Goal: Complete application form: Complete application form

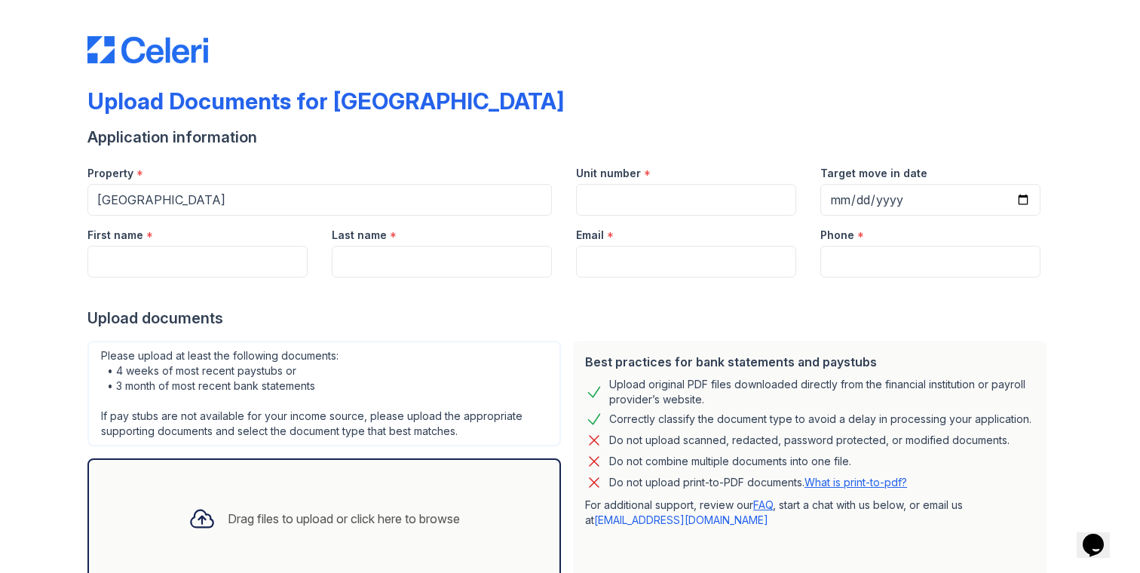
scroll to position [99, 0]
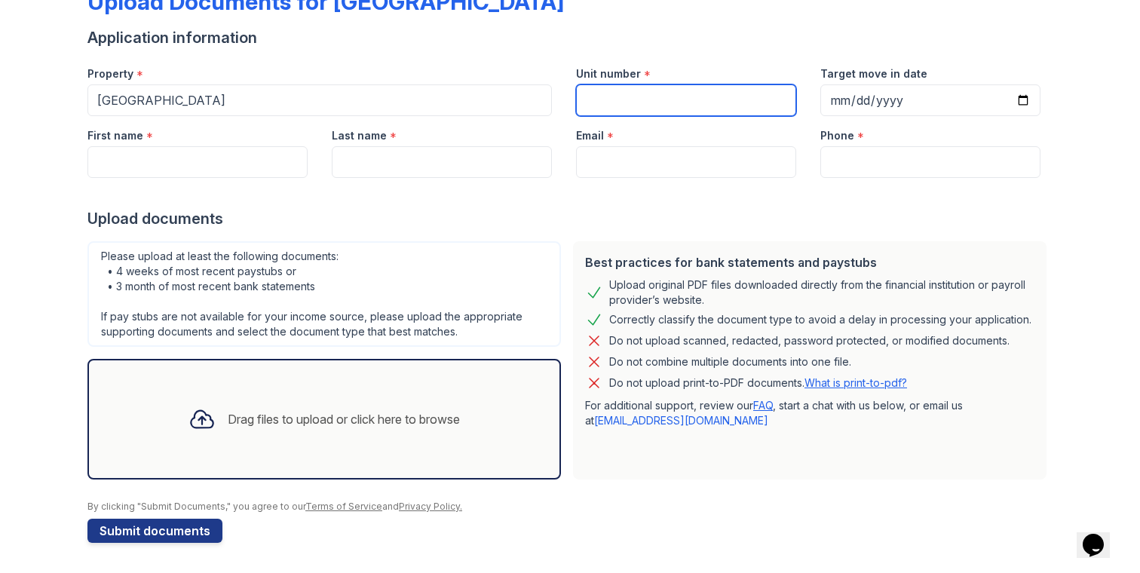
click at [610, 103] on input "Unit number" at bounding box center [686, 100] width 220 height 32
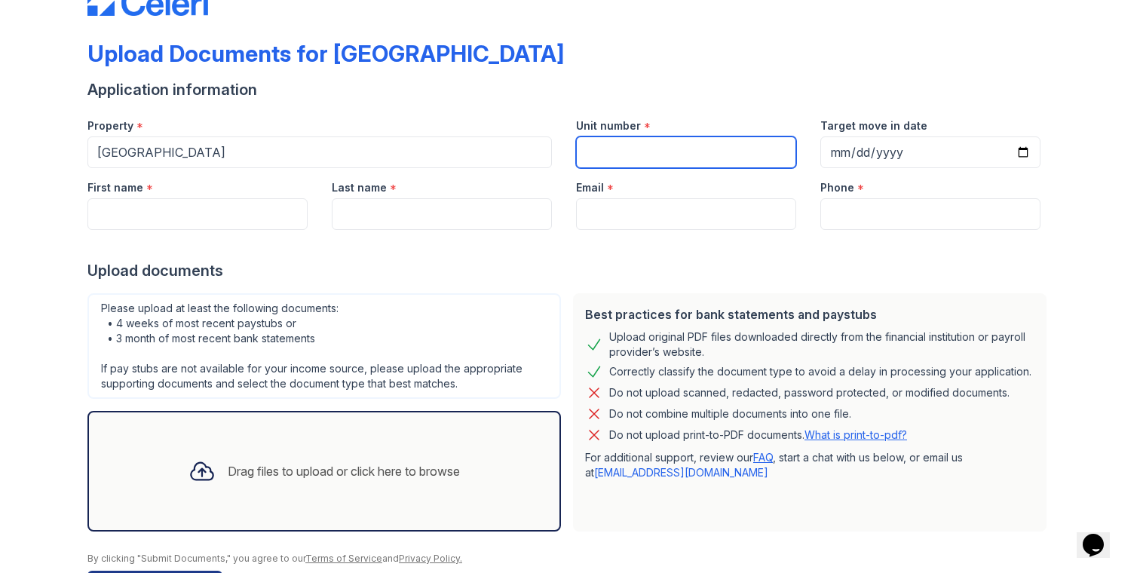
scroll to position [0, 0]
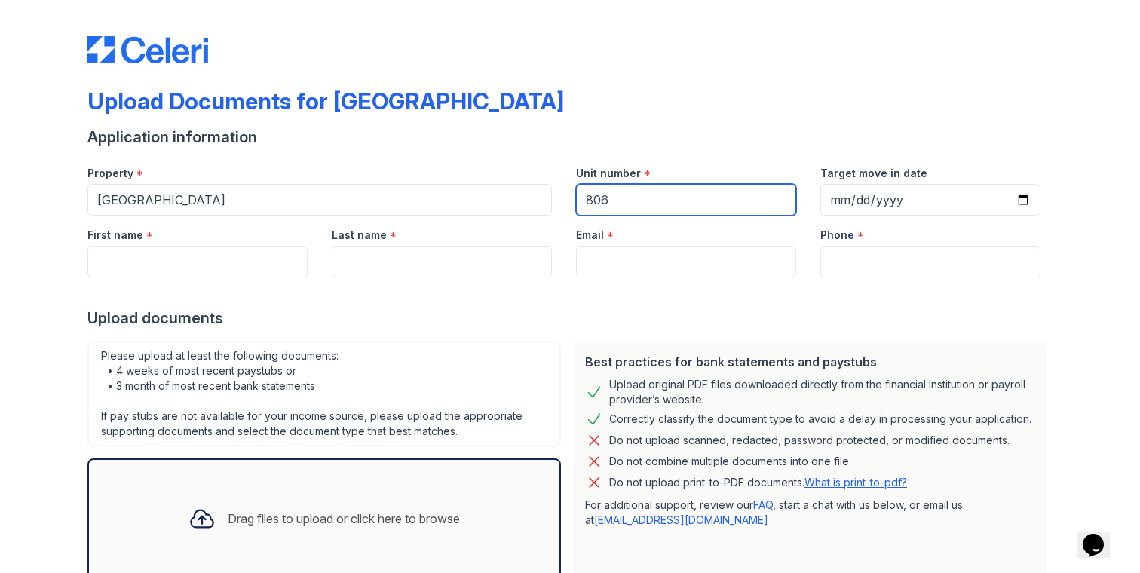
type input "806"
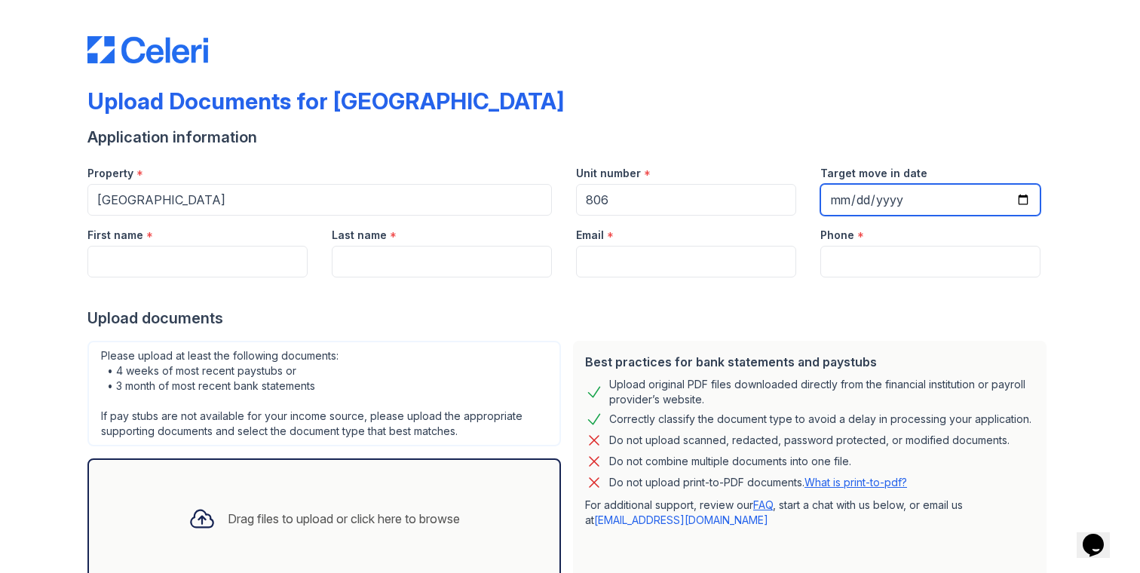
click at [1024, 200] on input "Target move in date" at bounding box center [930, 200] width 220 height 32
type input "[DATE]"
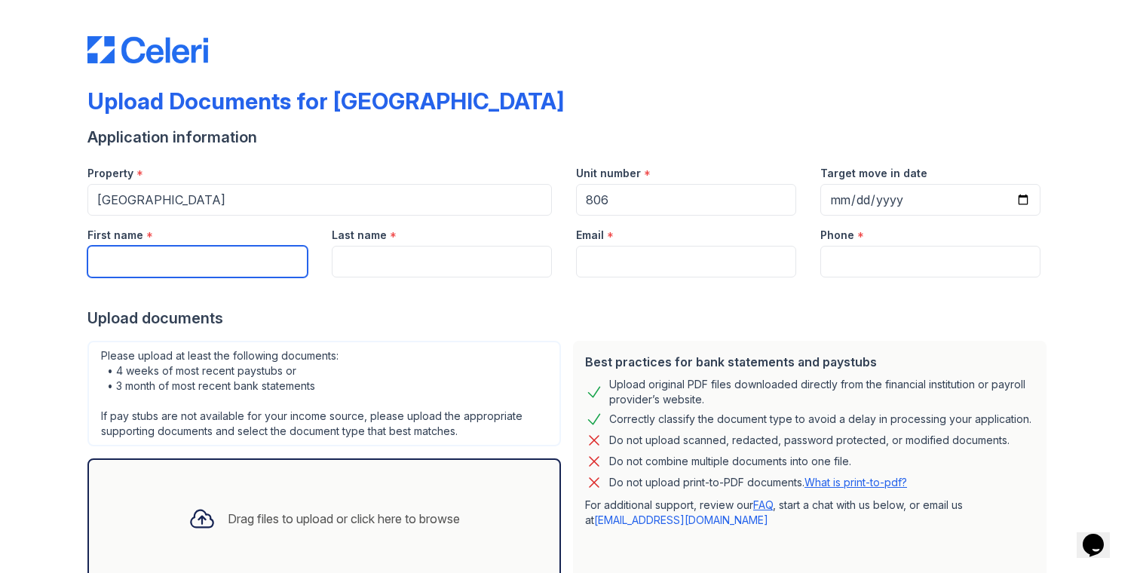
click at [219, 268] on input "First name" at bounding box center [197, 262] width 220 height 32
type input "[PERSON_NAME]"
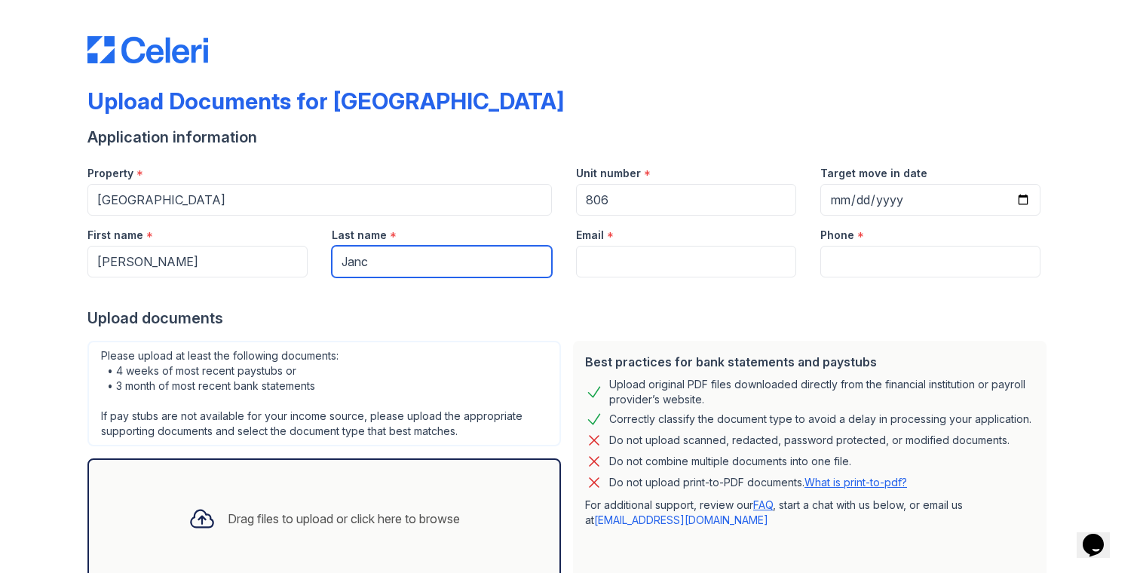
type input "Janc"
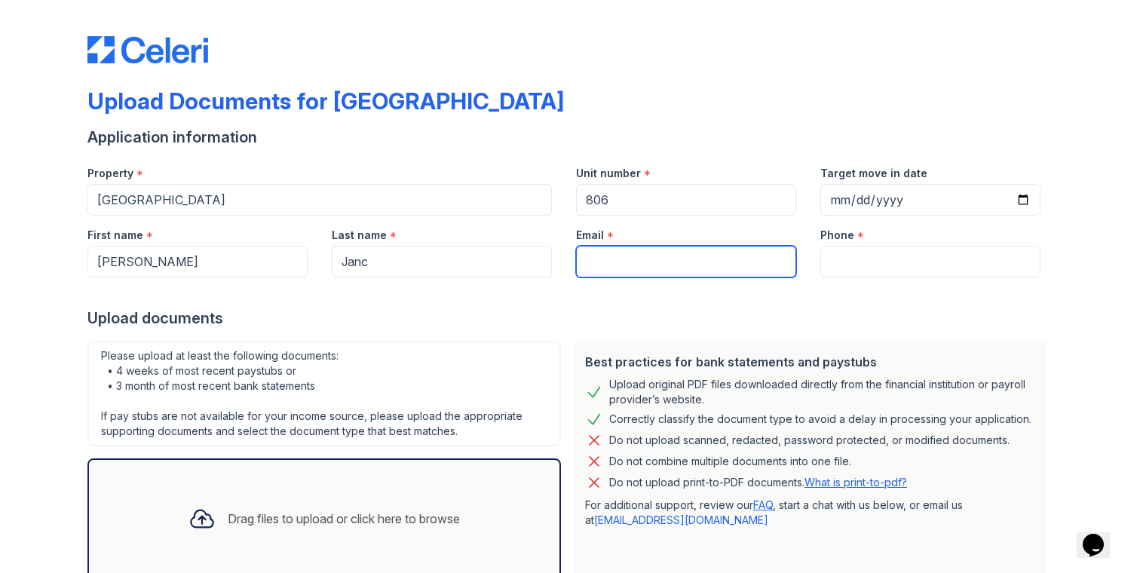
click at [641, 262] on input "Email" at bounding box center [686, 262] width 220 height 32
type input "[EMAIL_ADDRESS][DOMAIN_NAME]"
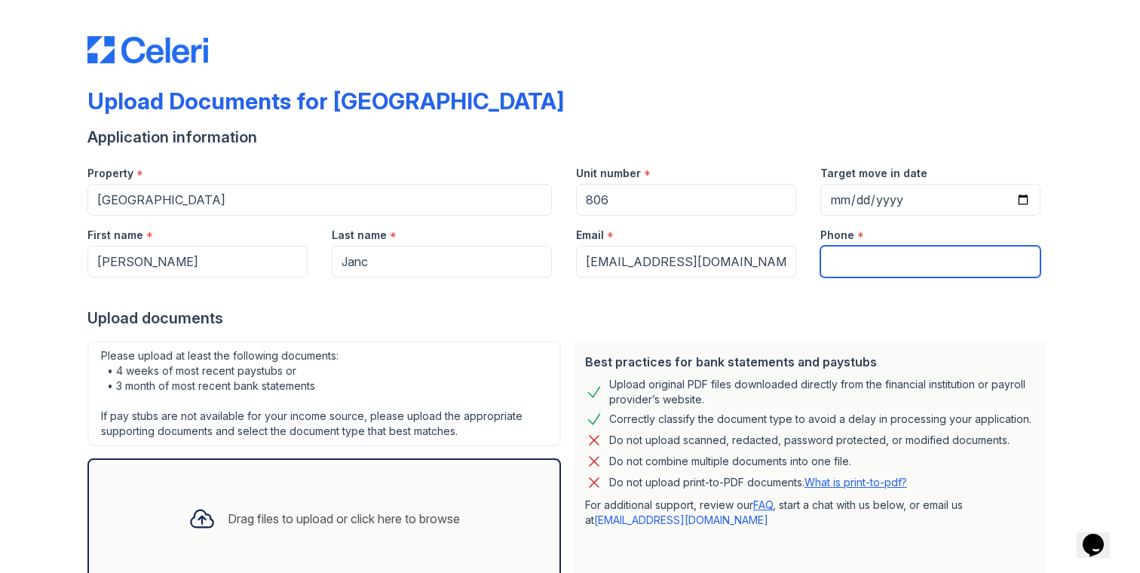
click at [889, 274] on input "Phone" at bounding box center [930, 262] width 220 height 32
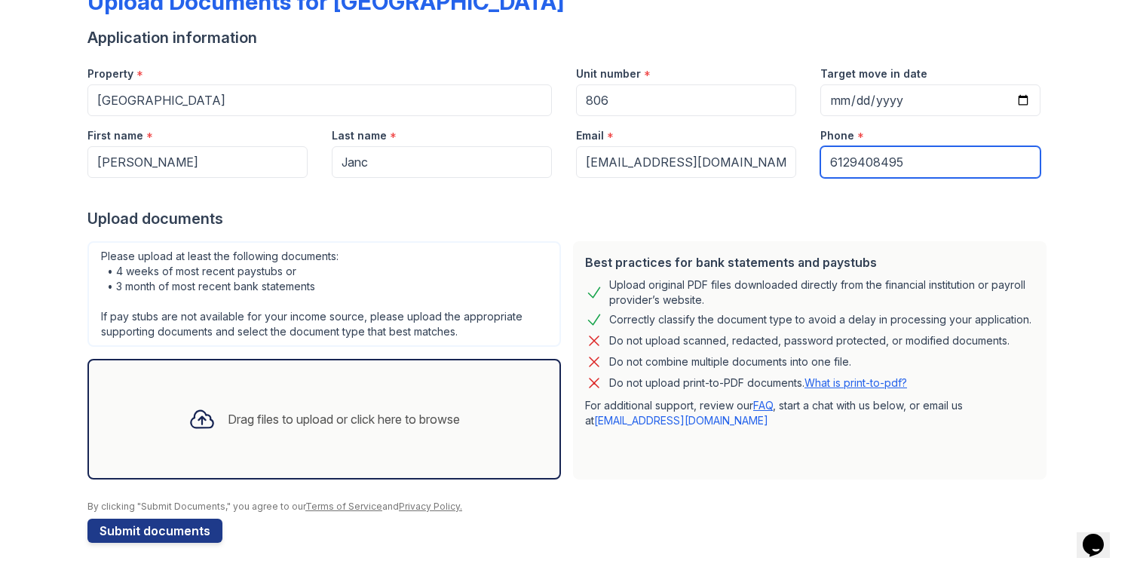
type input "6129408495"
click at [569, 299] on div "Best practices for bank statements and paystubs Upload original PDF files downl…" at bounding box center [809, 360] width 485 height 250
click at [514, 216] on div "Upload documents" at bounding box center [569, 218] width 965 height 21
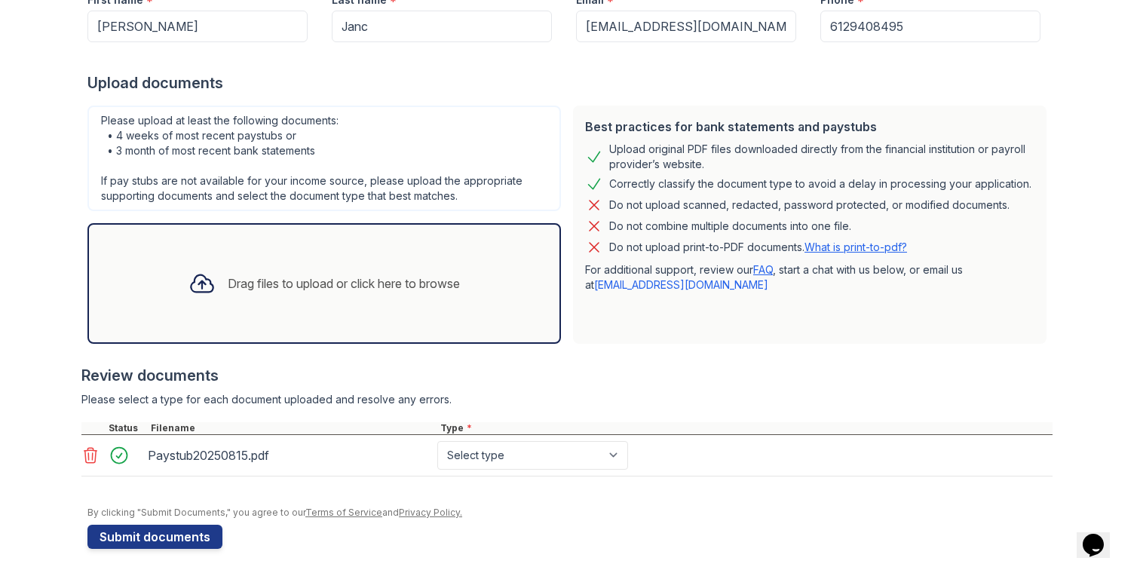
scroll to position [241, 0]
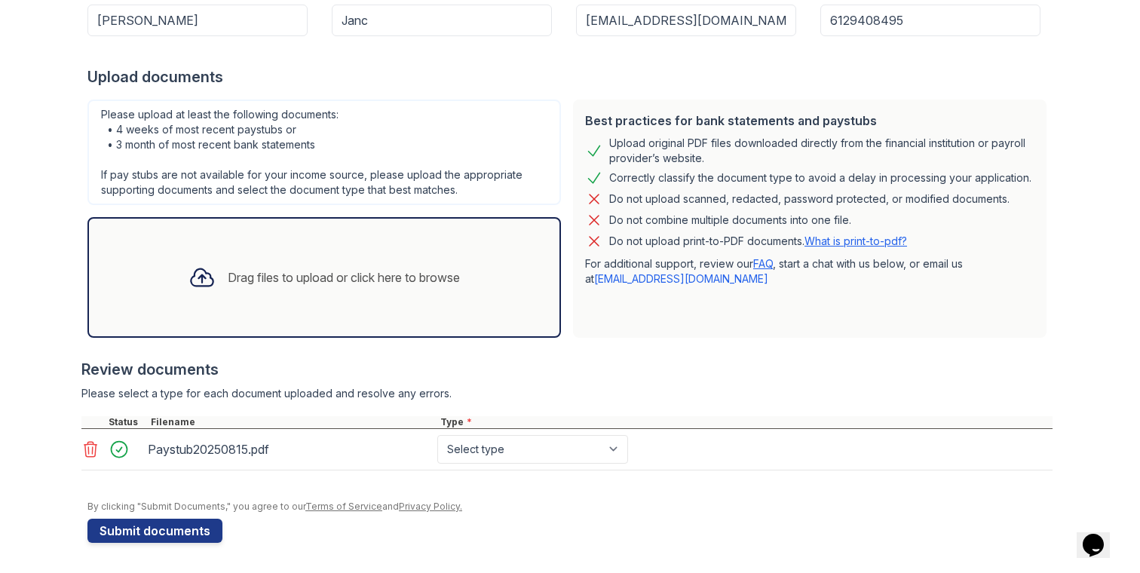
click at [281, 284] on div "Drag files to upload or click here to browse" at bounding box center [344, 277] width 232 height 18
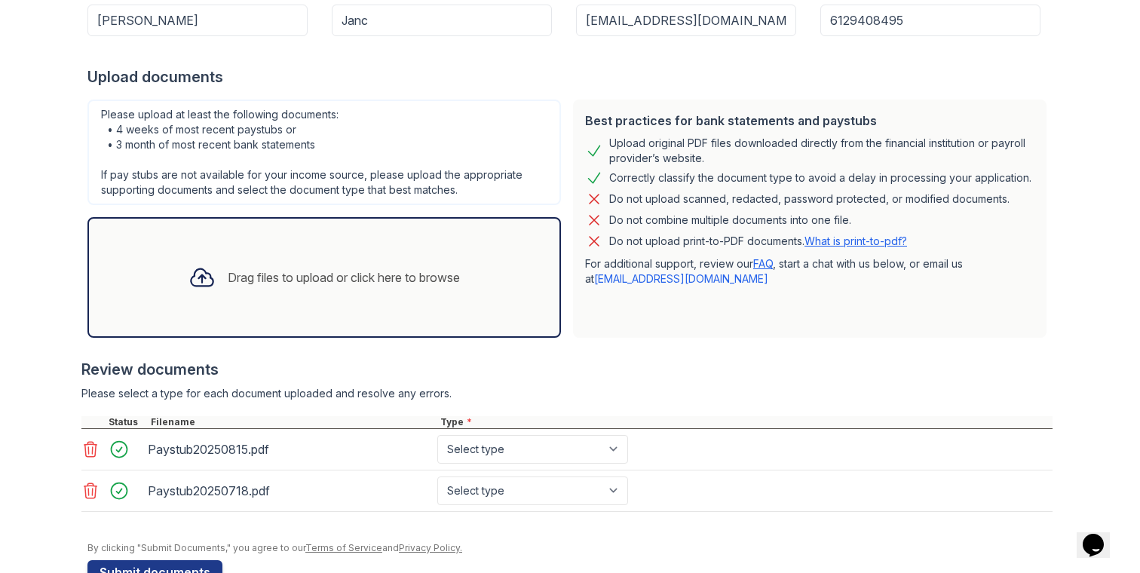
scroll to position [283, 0]
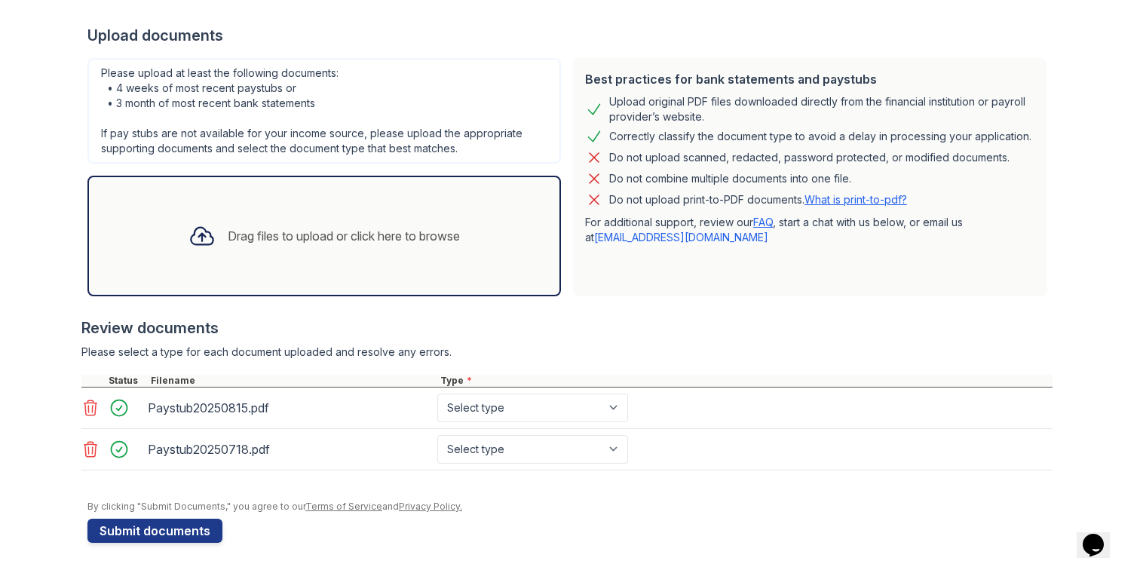
click at [344, 225] on div "Drag files to upload or click here to browse" at bounding box center [323, 235] width 295 height 51
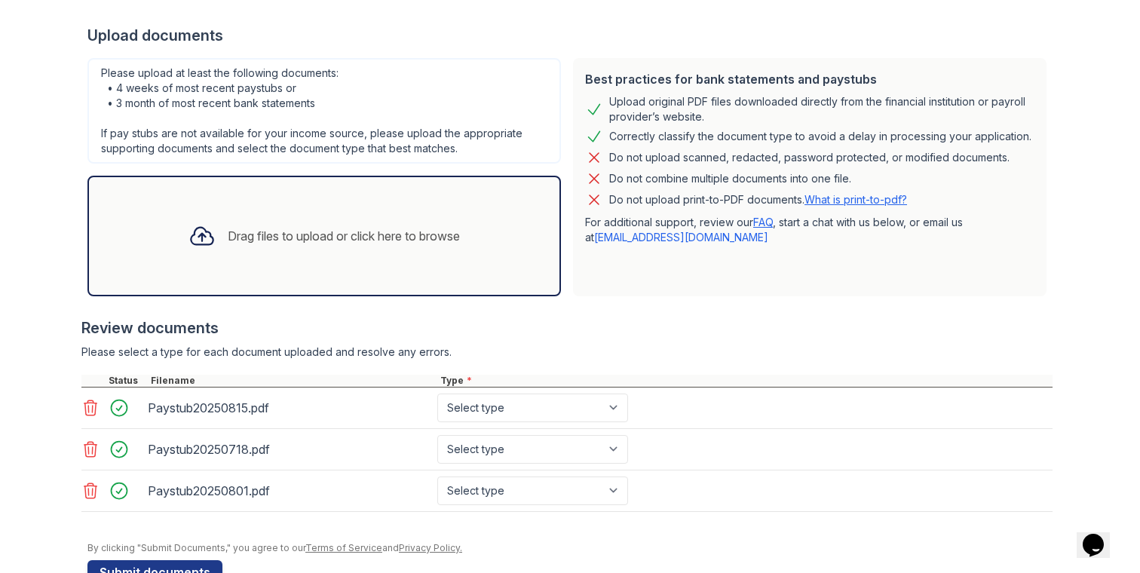
click at [393, 217] on div "Drag files to upload or click here to browse" at bounding box center [323, 235] width 295 height 51
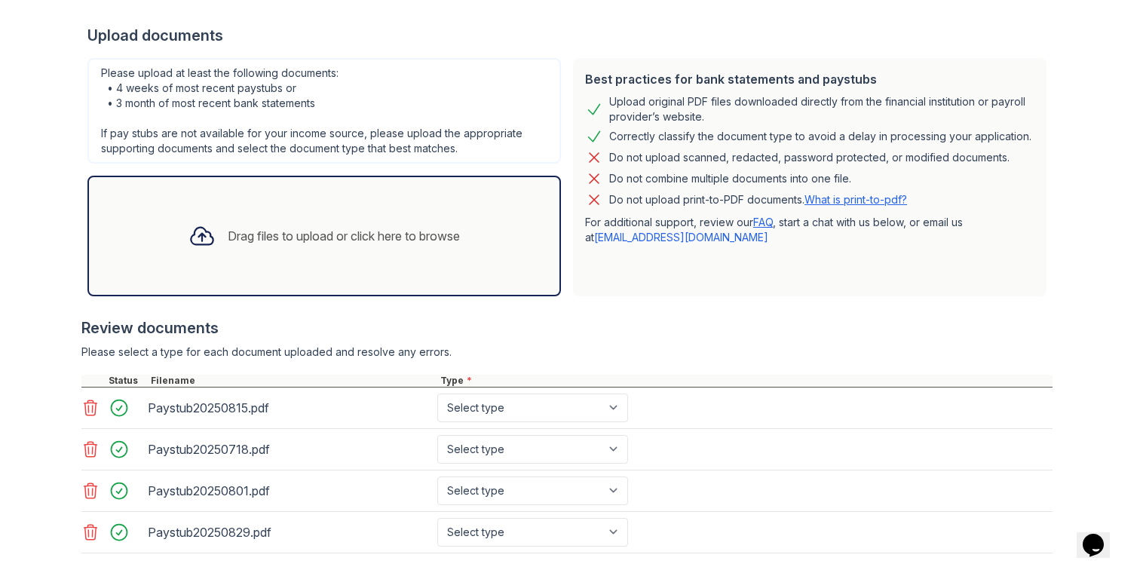
scroll to position [366, 0]
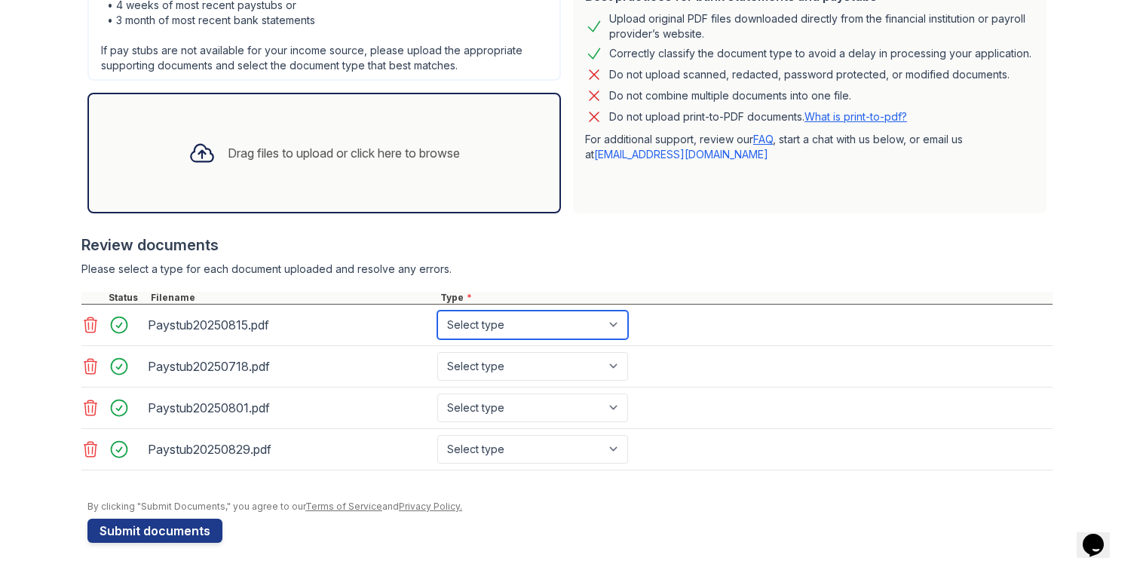
click at [570, 329] on select "Select type Paystub Bank Statement Offer Letter Tax Documents Benefit Award Let…" at bounding box center [532, 325] width 191 height 29
select select "paystub"
click at [437, 311] on select "Select type Paystub Bank Statement Offer Letter Tax Documents Benefit Award Let…" at bounding box center [532, 325] width 191 height 29
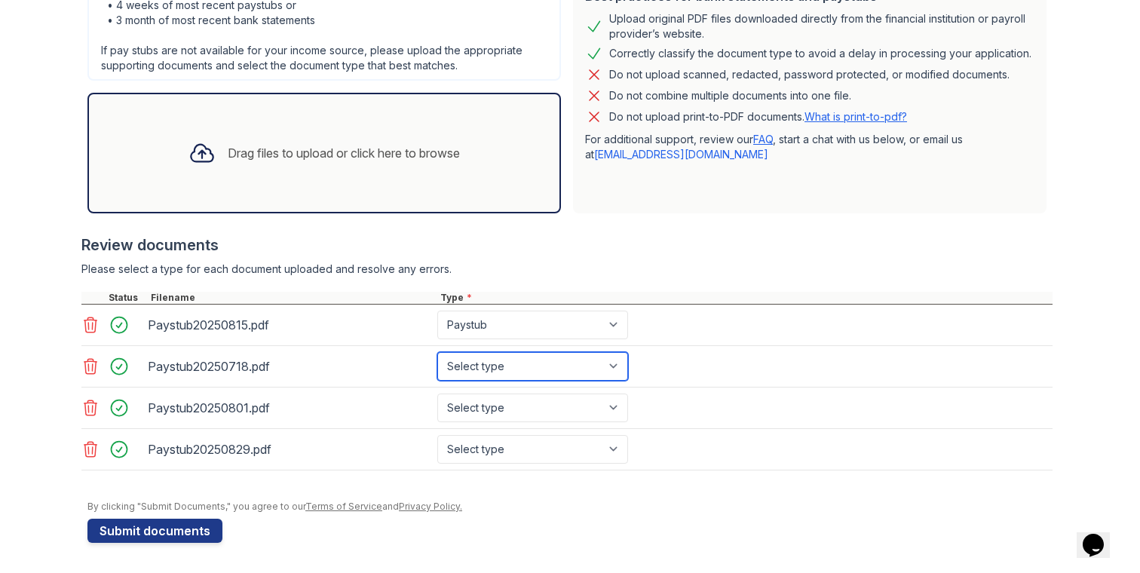
click at [558, 361] on select "Select type Paystub Bank Statement Offer Letter Tax Documents Benefit Award Let…" at bounding box center [532, 366] width 191 height 29
select select "paystub"
click at [437, 352] on select "Select type Paystub Bank Statement Offer Letter Tax Documents Benefit Award Let…" at bounding box center [532, 366] width 191 height 29
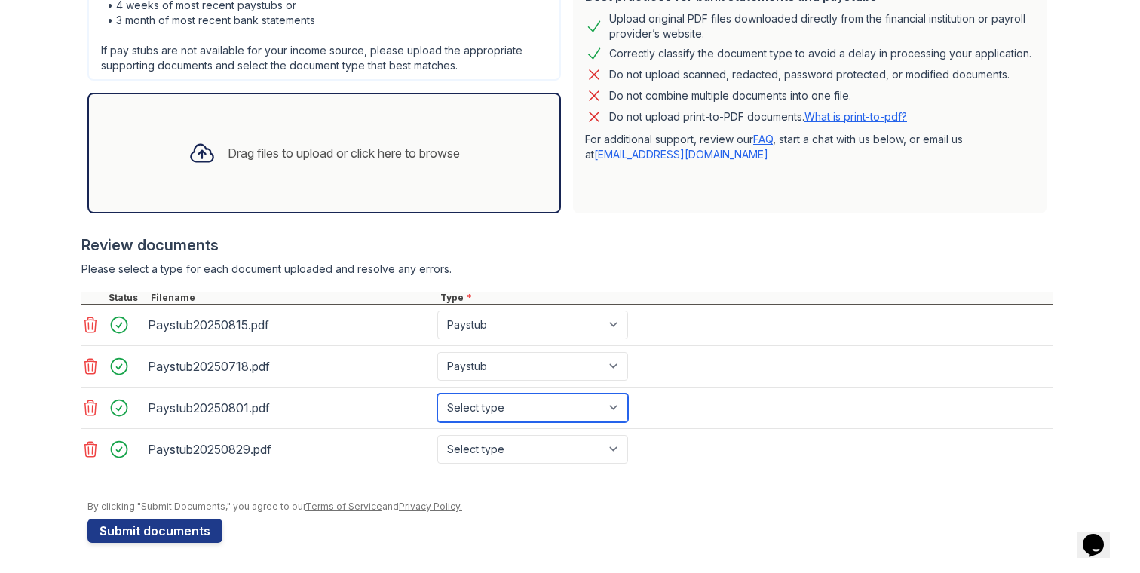
click at [540, 406] on select "Select type Paystub Bank Statement Offer Letter Tax Documents Benefit Award Let…" at bounding box center [532, 407] width 191 height 29
select select "paystub"
click at [437, 393] on select "Select type Paystub Bank Statement Offer Letter Tax Documents Benefit Award Let…" at bounding box center [532, 407] width 191 height 29
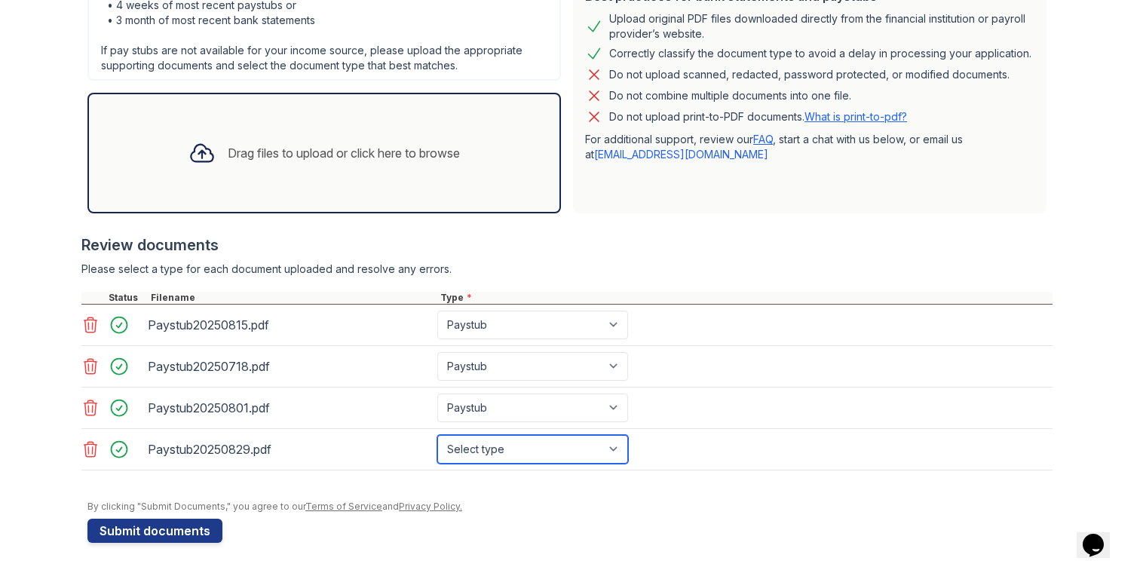
click at [531, 444] on select "Select type Paystub Bank Statement Offer Letter Tax Documents Benefit Award Let…" at bounding box center [532, 449] width 191 height 29
select select "paystub"
click at [437, 435] on select "Select type Paystub Bank Statement Offer Letter Tax Documents Benefit Award Let…" at bounding box center [532, 449] width 191 height 29
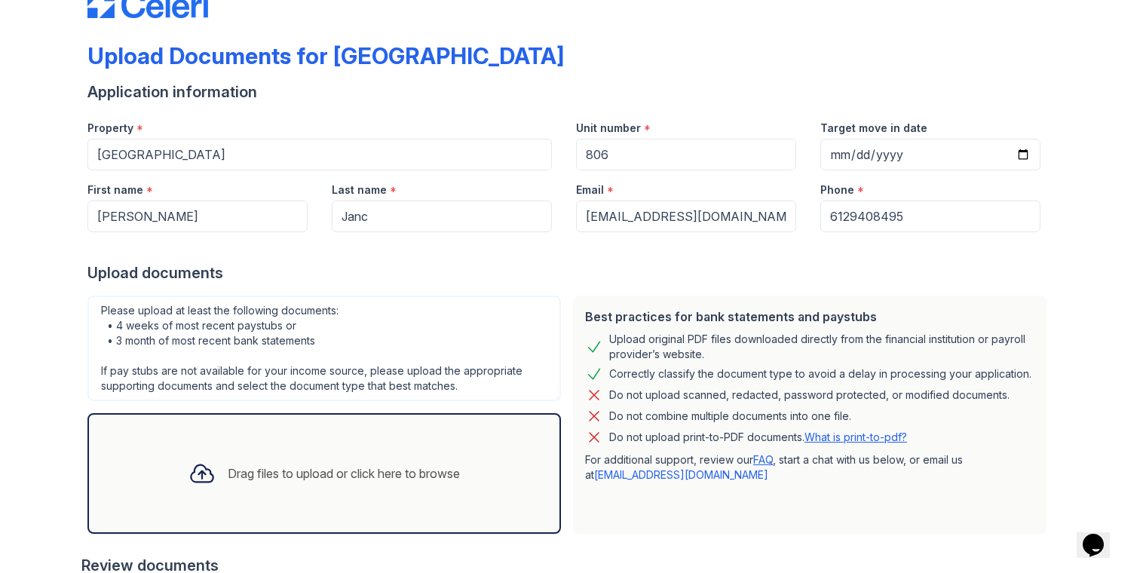
scroll to position [60, 0]
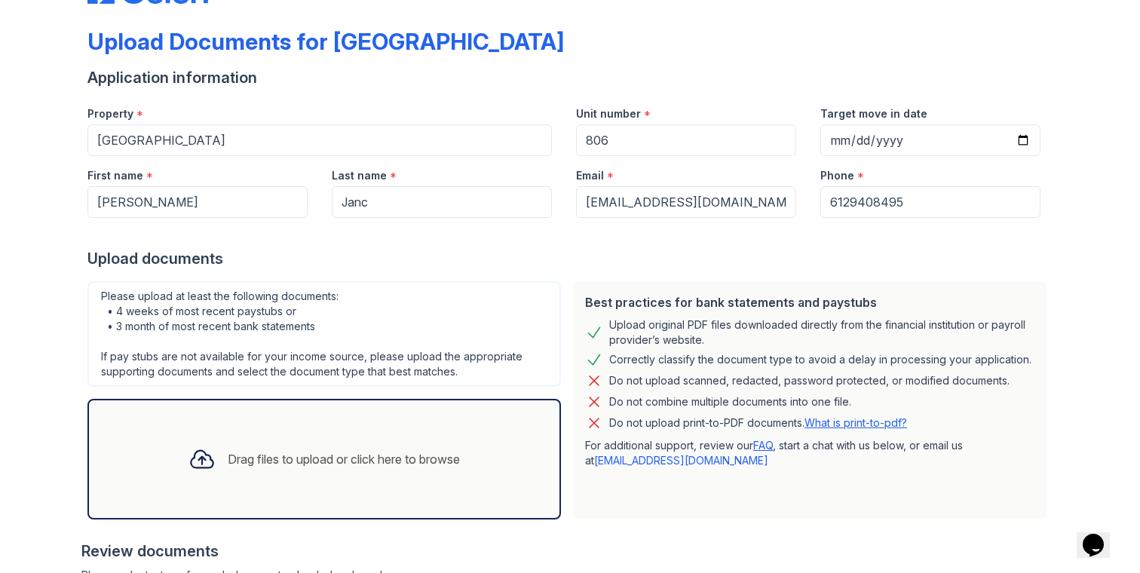
click at [348, 451] on div "Drag files to upload or click here to browse" at bounding box center [344, 459] width 232 height 18
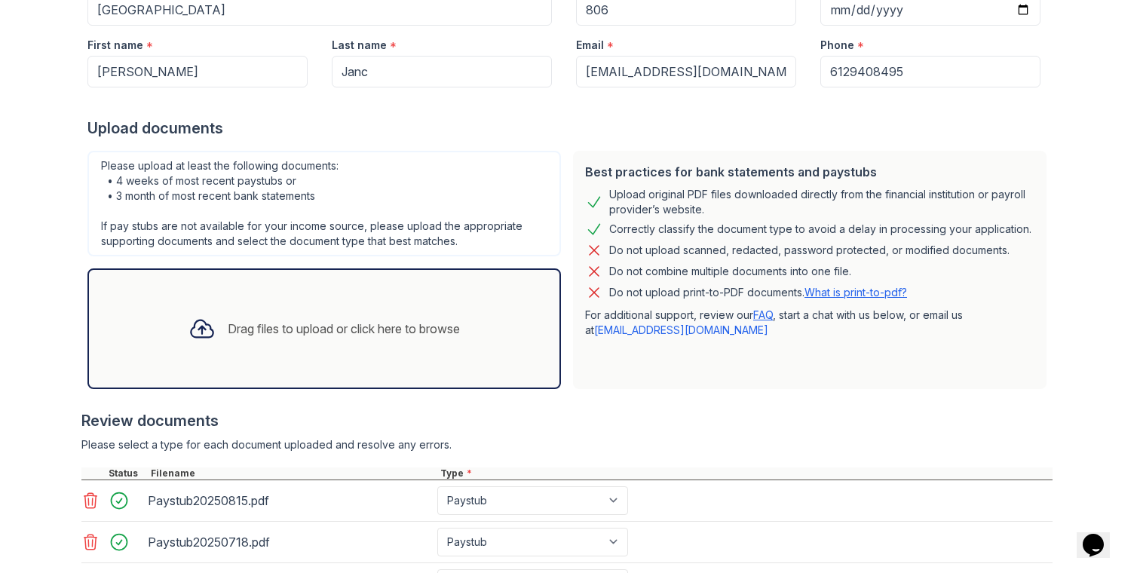
scroll to position [191, 0]
click at [415, 329] on div "Drag files to upload or click here to browse" at bounding box center [344, 327] width 232 height 18
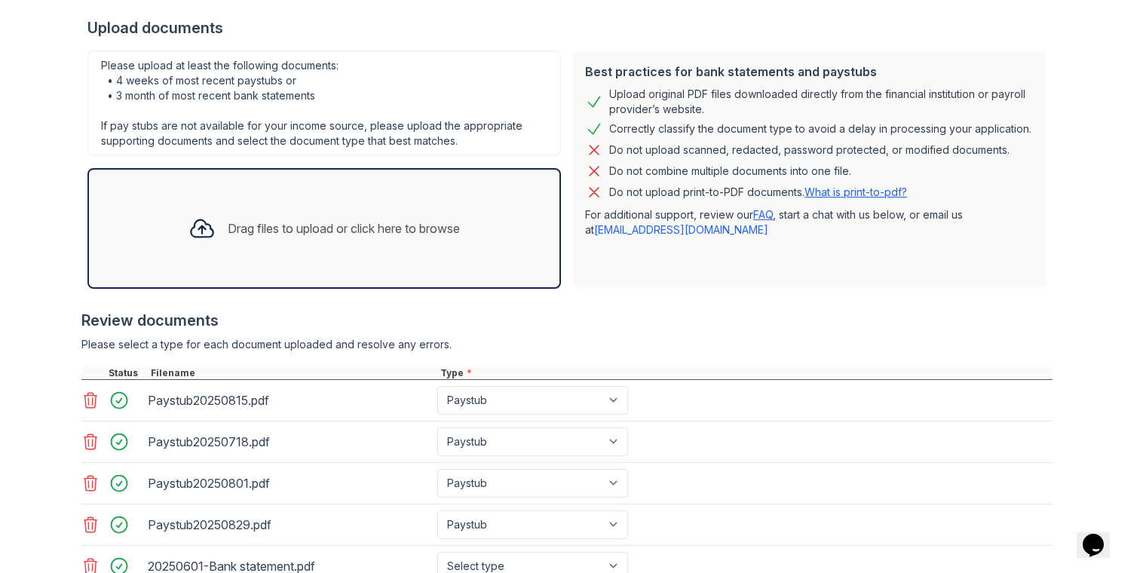
scroll to position [391, 0]
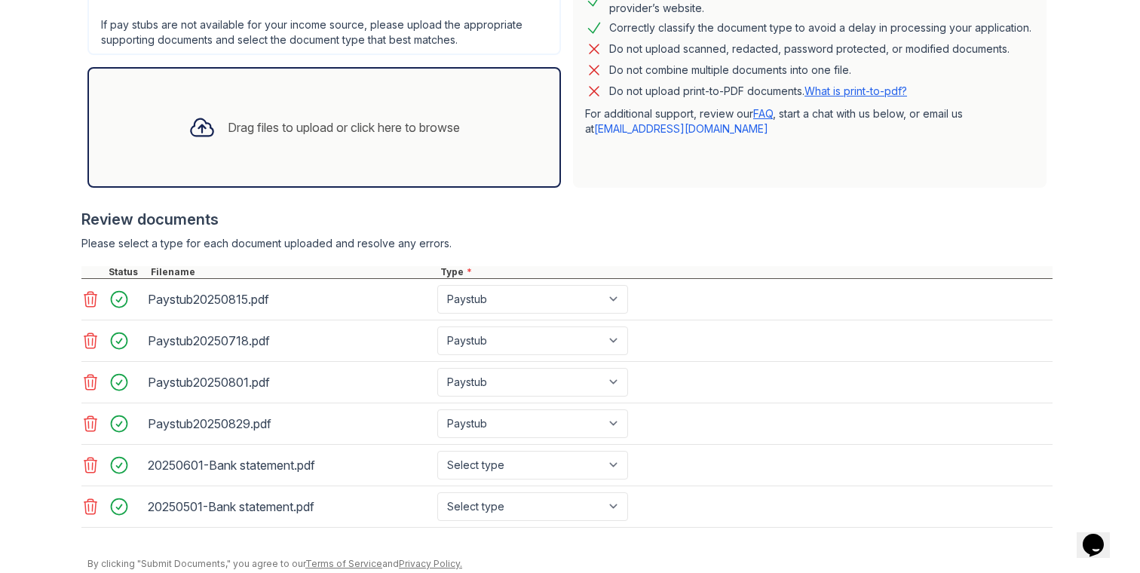
click at [449, 150] on div "Drag files to upload or click here to browse" at bounding box center [323, 127] width 295 height 51
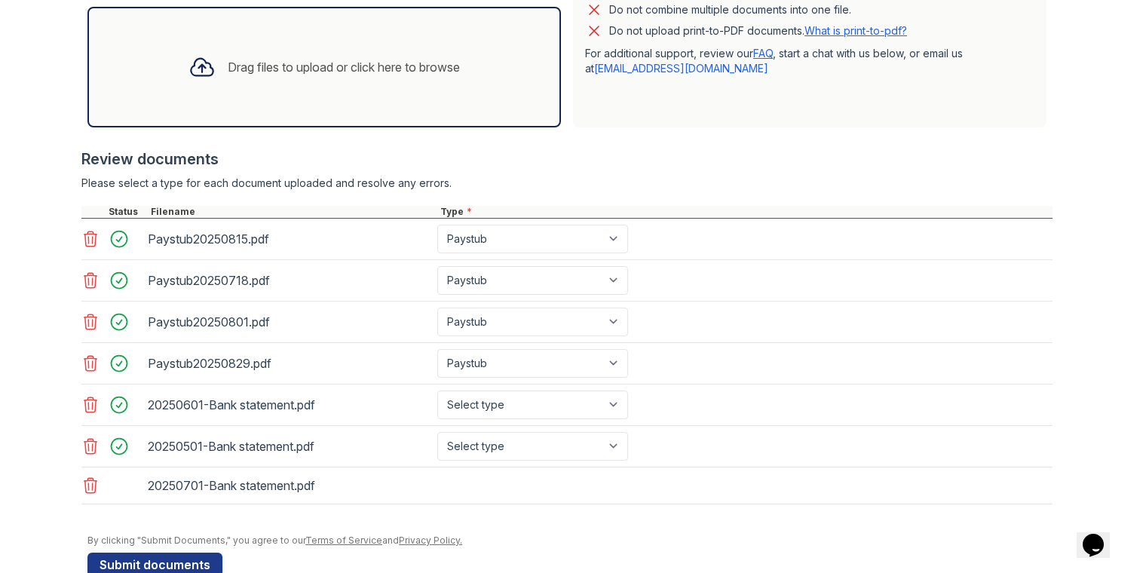
scroll to position [485, 0]
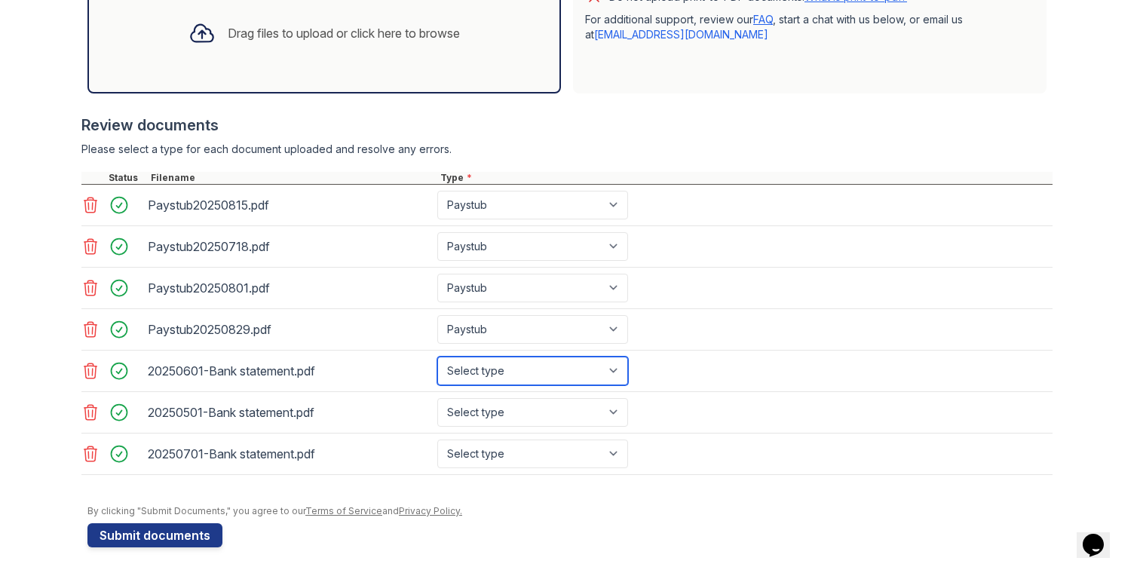
click at [548, 369] on select "Select type Paystub Bank Statement Offer Letter Tax Documents Benefit Award Let…" at bounding box center [532, 370] width 191 height 29
select select "bank_statement"
click at [437, 356] on select "Select type Paystub Bank Statement Offer Letter Tax Documents Benefit Award Let…" at bounding box center [532, 370] width 191 height 29
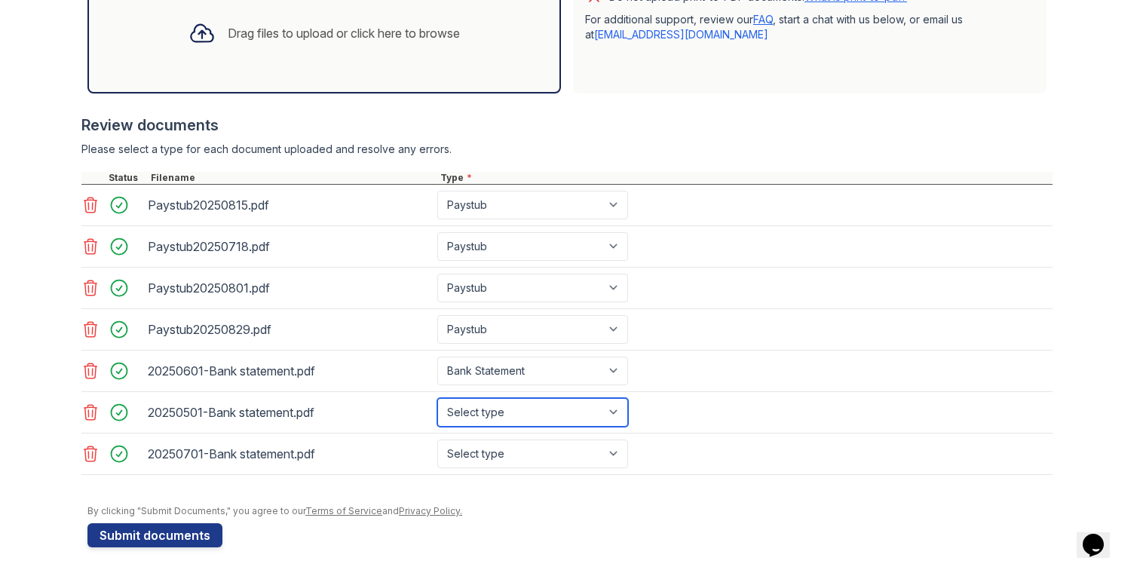
click at [543, 413] on select "Select type Paystub Bank Statement Offer Letter Tax Documents Benefit Award Let…" at bounding box center [532, 412] width 191 height 29
select select "bank_statement"
click at [437, 398] on select "Select type Paystub Bank Statement Offer Letter Tax Documents Benefit Award Let…" at bounding box center [532, 412] width 191 height 29
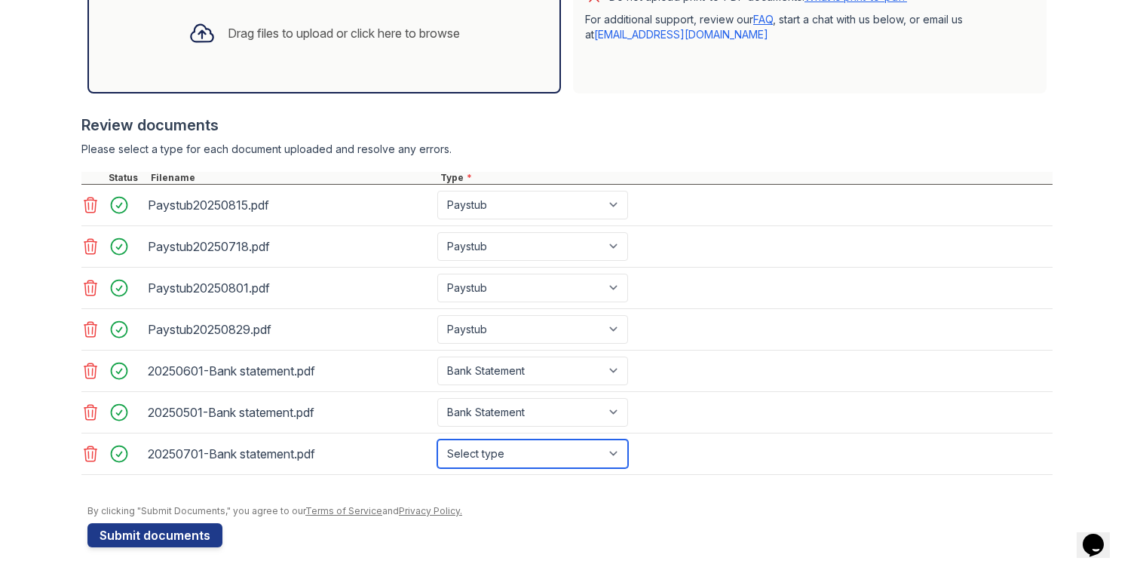
click at [540, 446] on select "Select type Paystub Bank Statement Offer Letter Tax Documents Benefit Award Let…" at bounding box center [532, 453] width 191 height 29
select select "bank_statement"
click at [437, 439] on select "Select type Paystub Bank Statement Offer Letter Tax Documents Benefit Award Let…" at bounding box center [532, 453] width 191 height 29
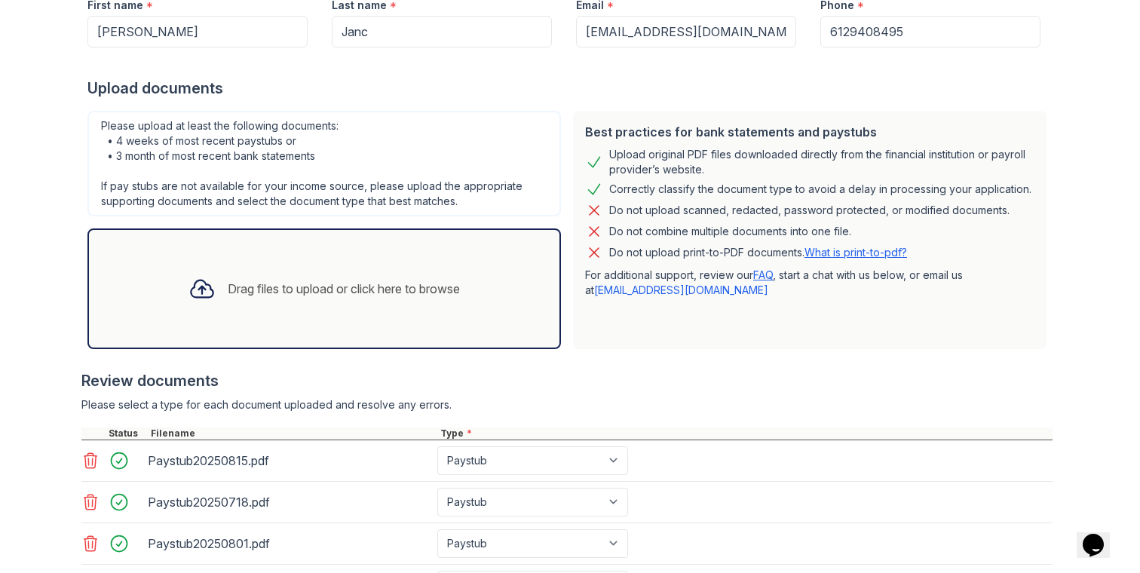
scroll to position [399, 0]
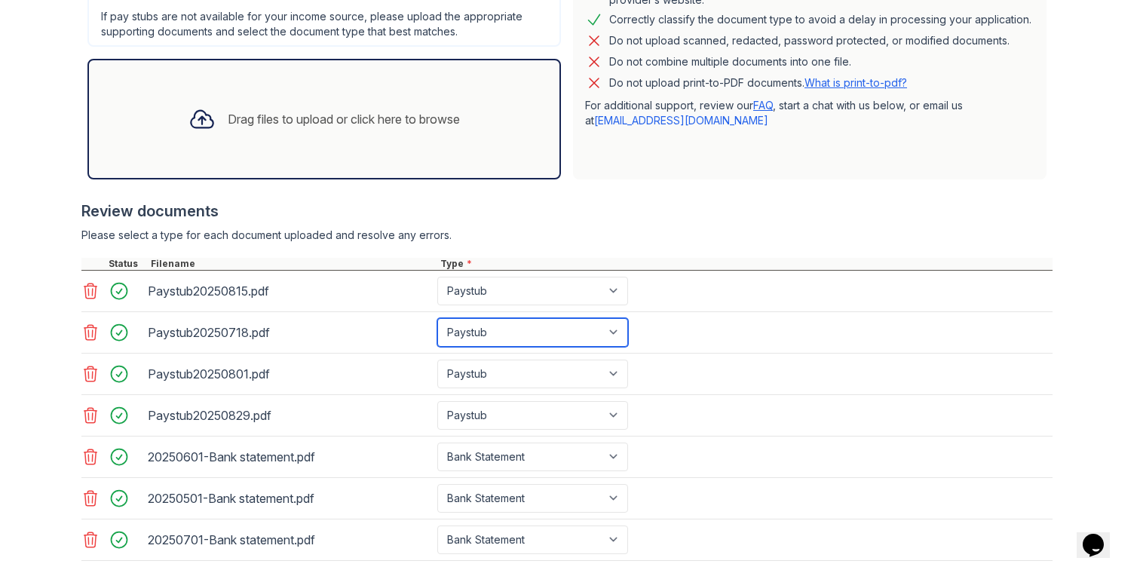
click at [592, 330] on select "Select type Paystub Bank Statement Offer Letter Tax Documents Benefit Award Let…" at bounding box center [532, 332] width 191 height 29
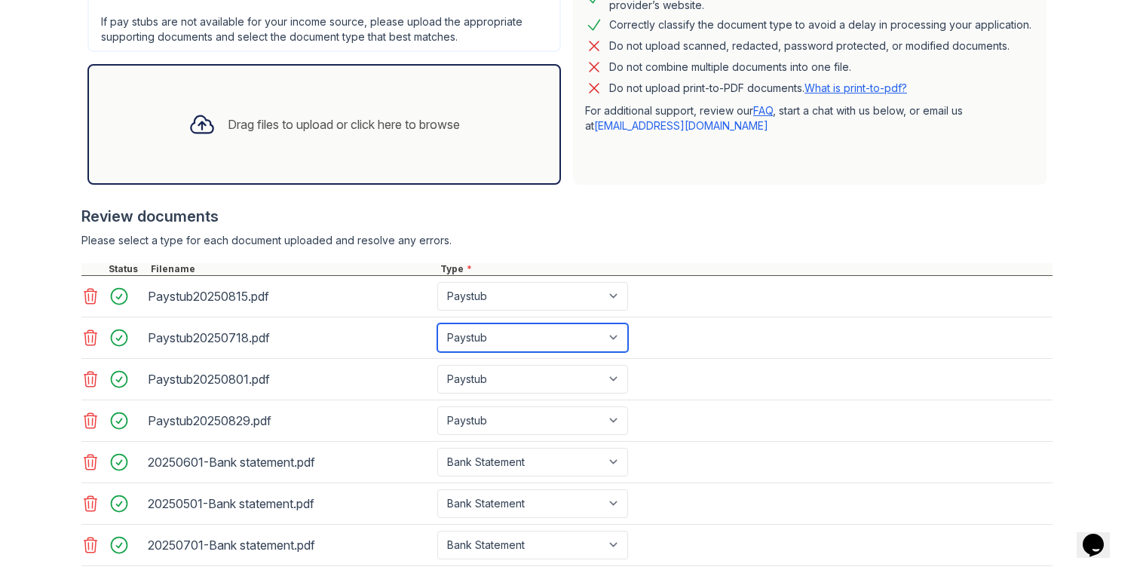
scroll to position [490, 0]
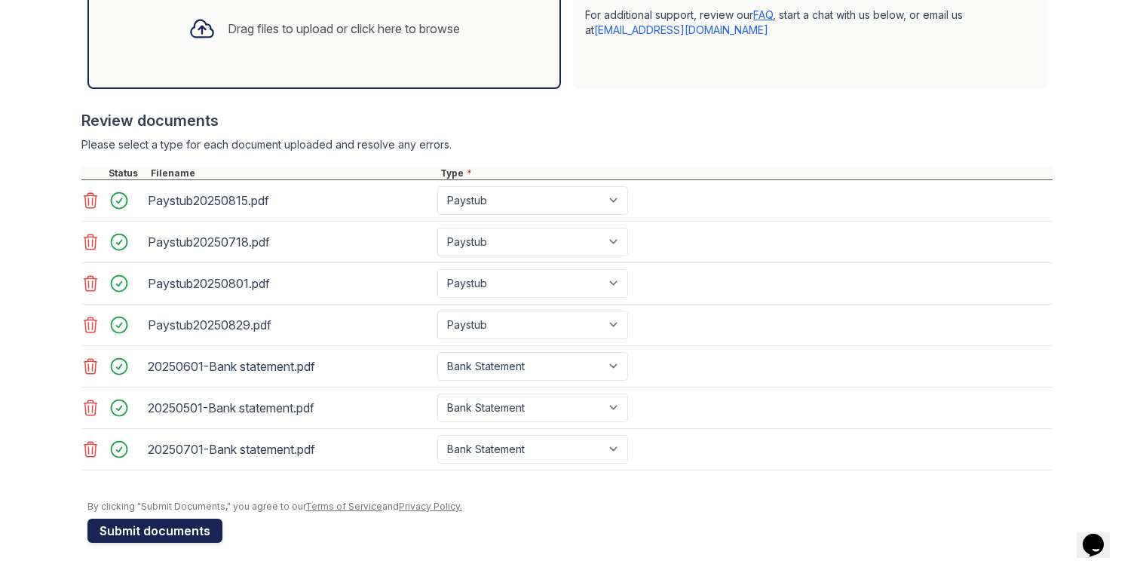
click at [159, 533] on button "Submit documents" at bounding box center [154, 531] width 135 height 24
